Goal: Navigation & Orientation: Find specific page/section

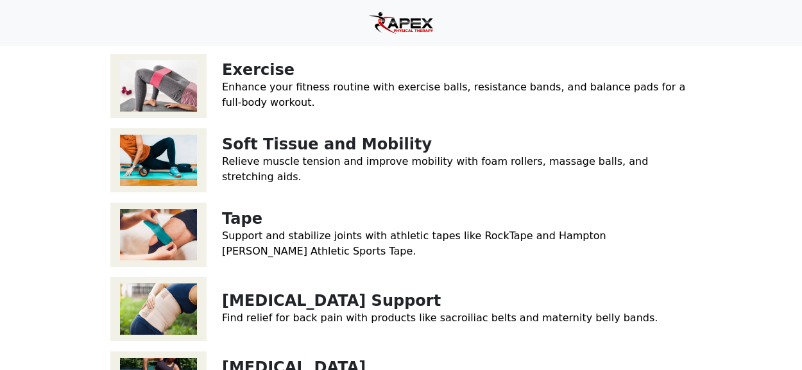
scroll to position [257, 0]
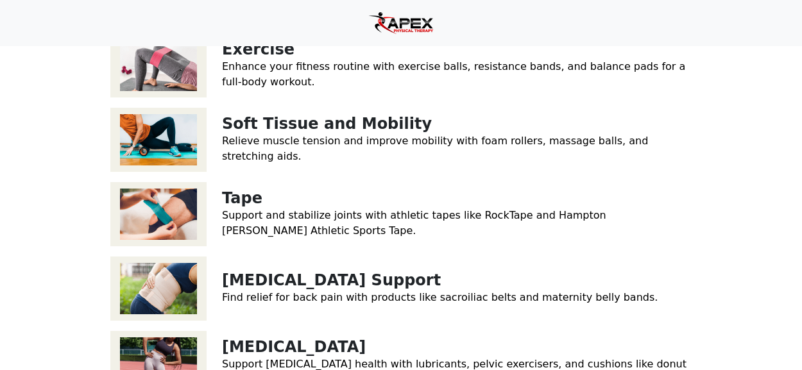
click at [155, 63] on img at bounding box center [158, 65] width 96 height 64
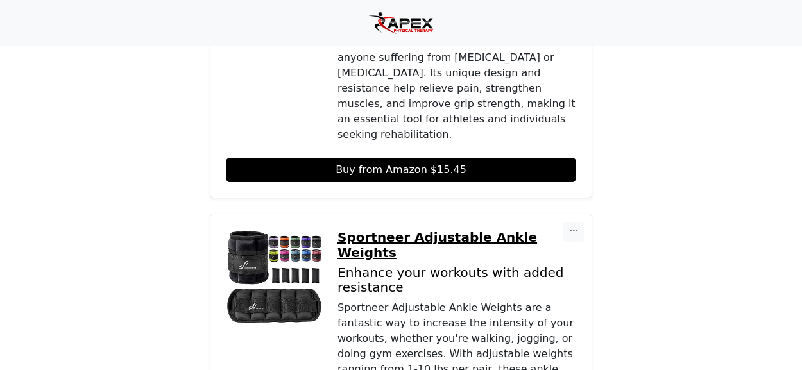
scroll to position [1326, 0]
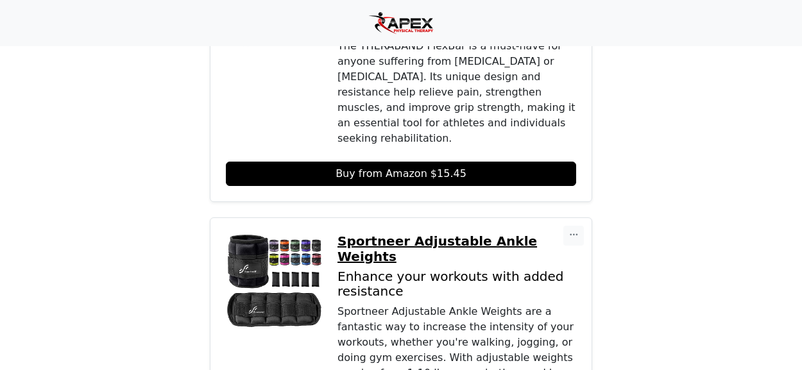
click at [288, 233] on img at bounding box center [274, 281] width 96 height 96
click at [434, 233] on p "Sportneer Adjustable Ankle Weights" at bounding box center [456, 248] width 239 height 31
